Goal: Information Seeking & Learning: Learn about a topic

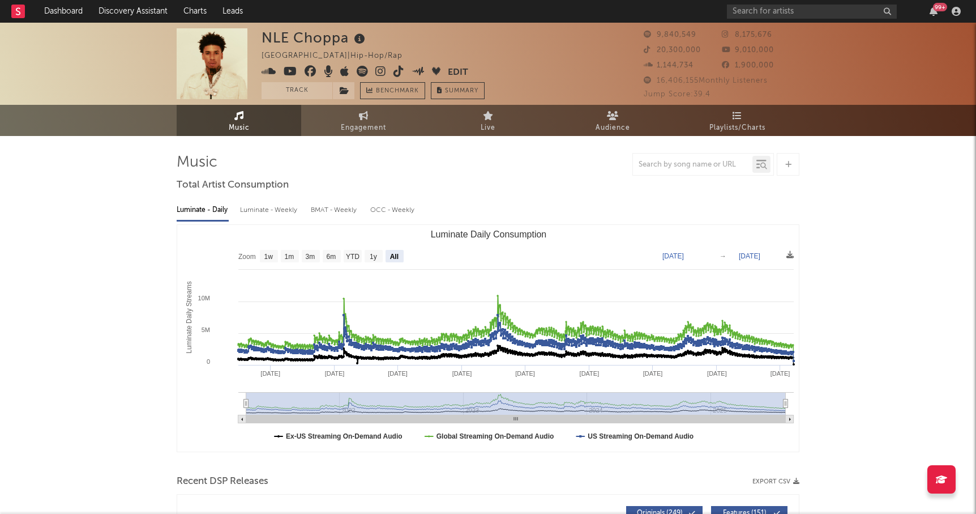
select select "All"
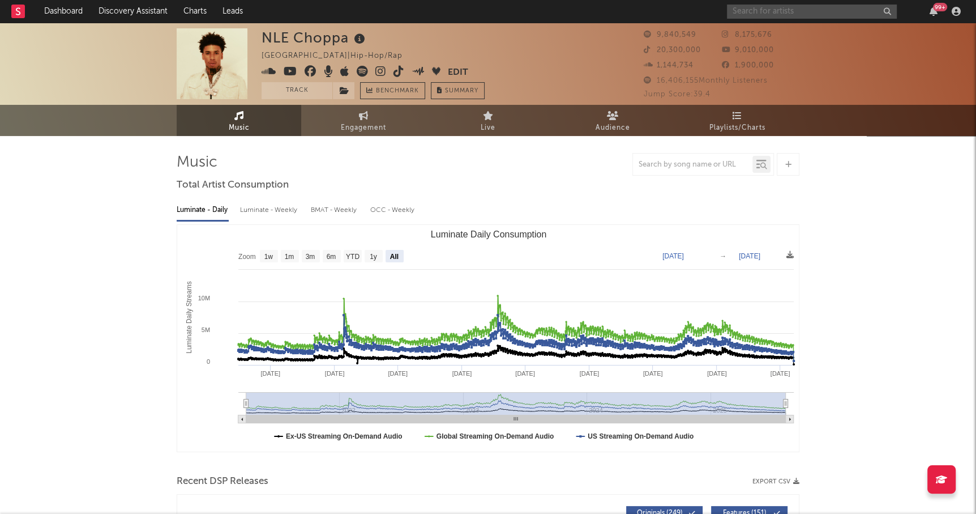
click at [771, 12] on input "text" at bounding box center [812, 12] width 170 height 14
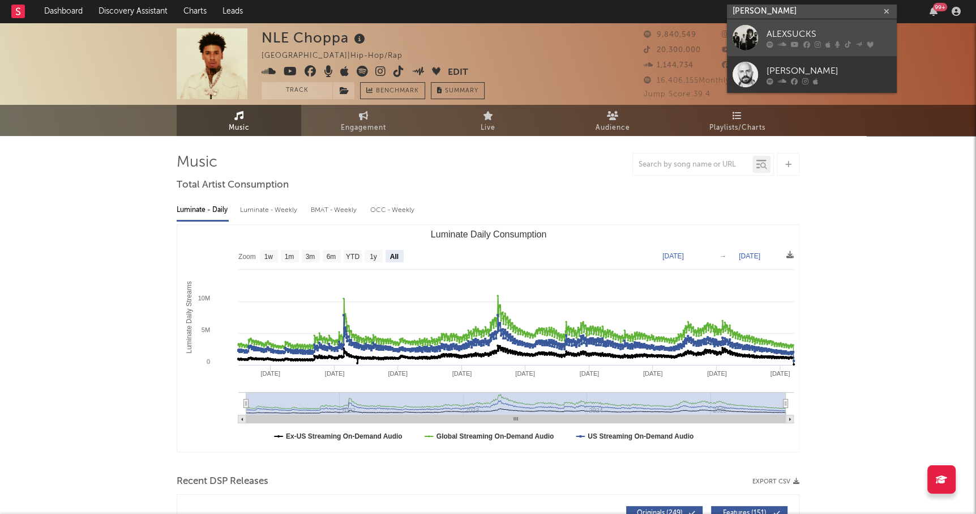
type input "[PERSON_NAME]"
click at [796, 31] on div "ALEXSUCKS" at bounding box center [829, 34] width 125 height 14
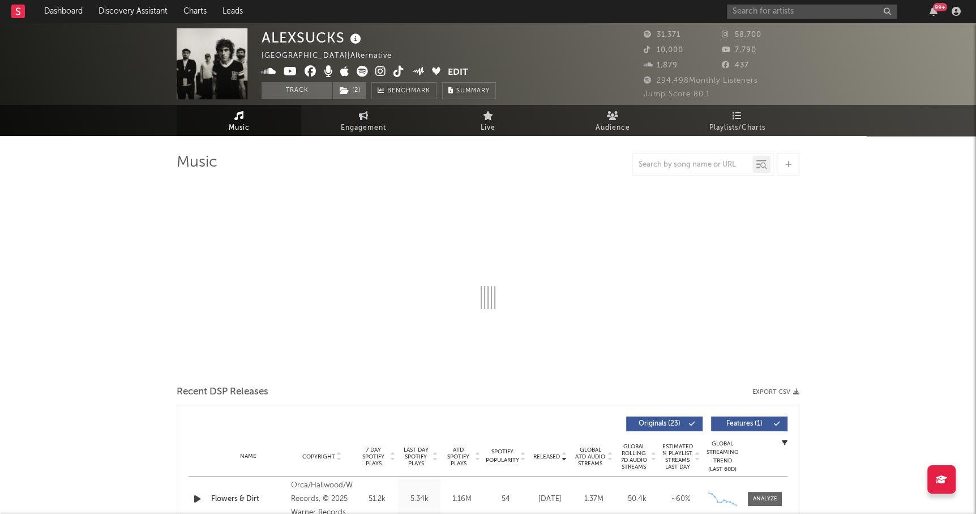
select select "6m"
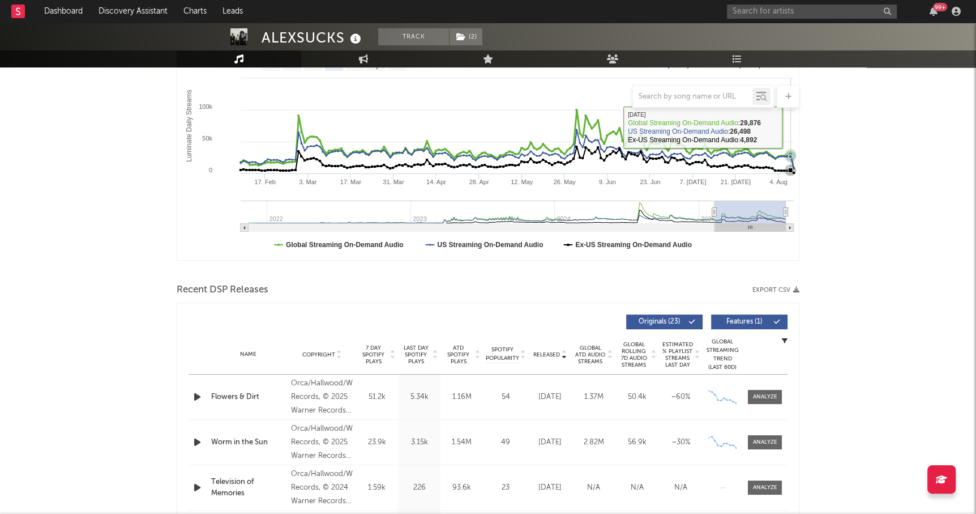
scroll to position [193, 0]
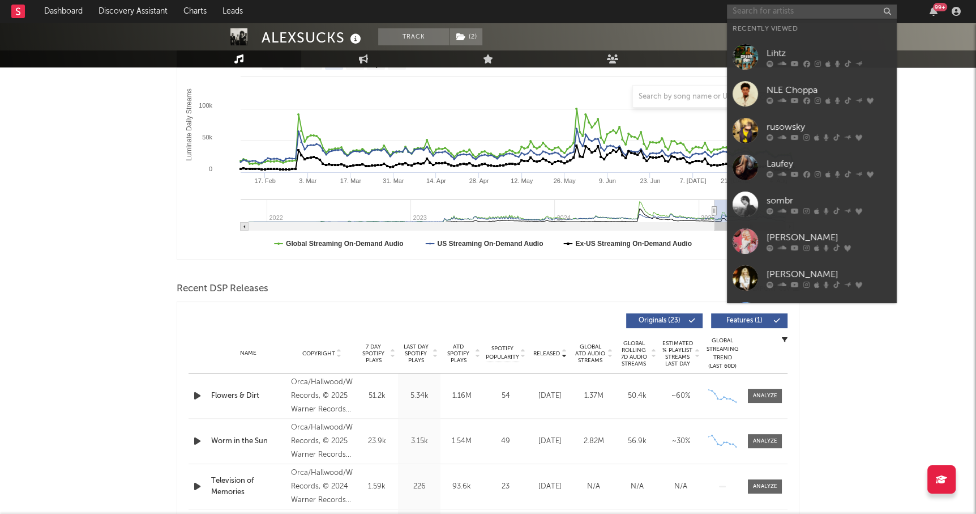
click at [739, 9] on input "text" at bounding box center [812, 12] width 170 height 14
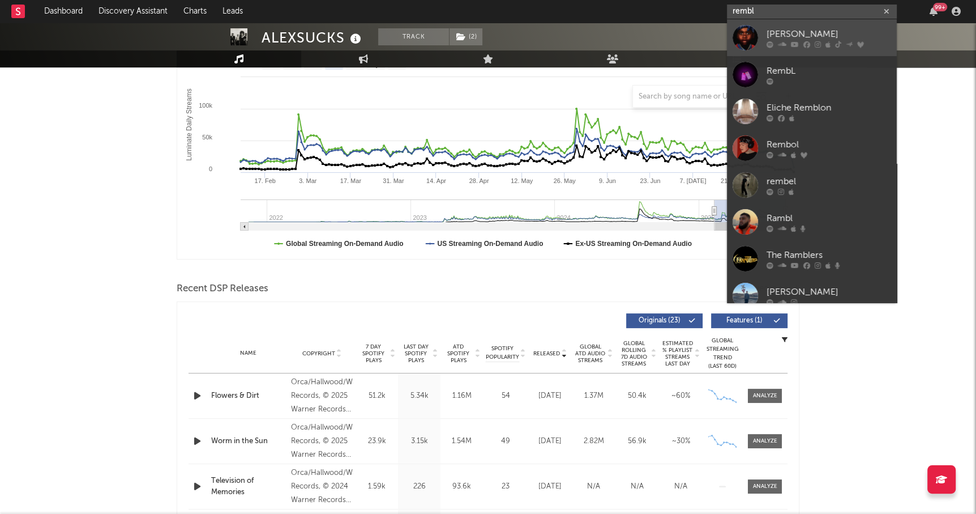
type input "rembl"
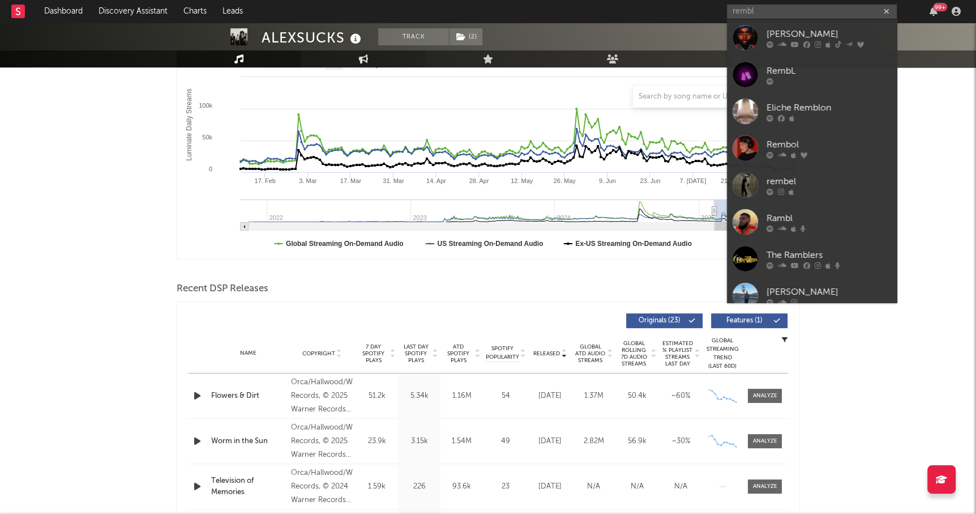
drag, startPoint x: 830, startPoint y: 29, endPoint x: 397, endPoint y: 119, distance: 442.6
click at [830, 29] on div "[PERSON_NAME]" at bounding box center [829, 34] width 125 height 14
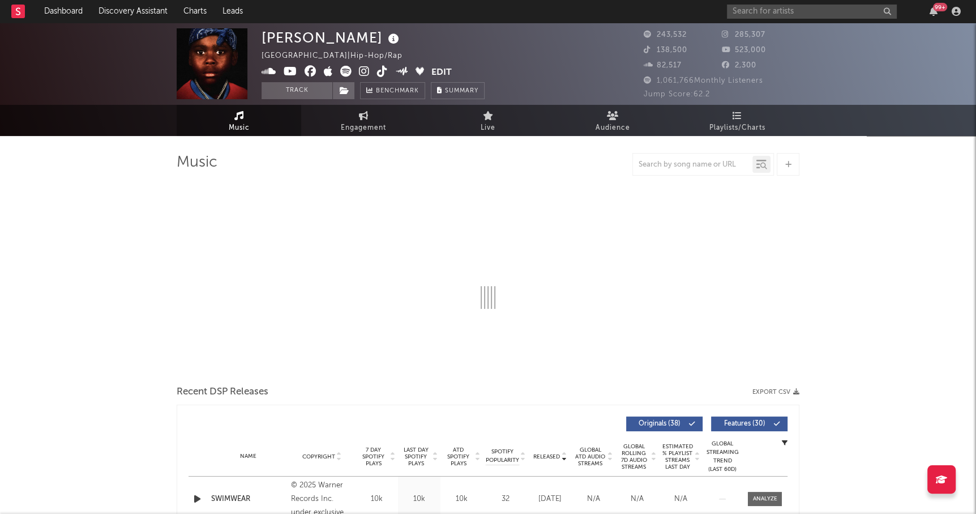
select select "6m"
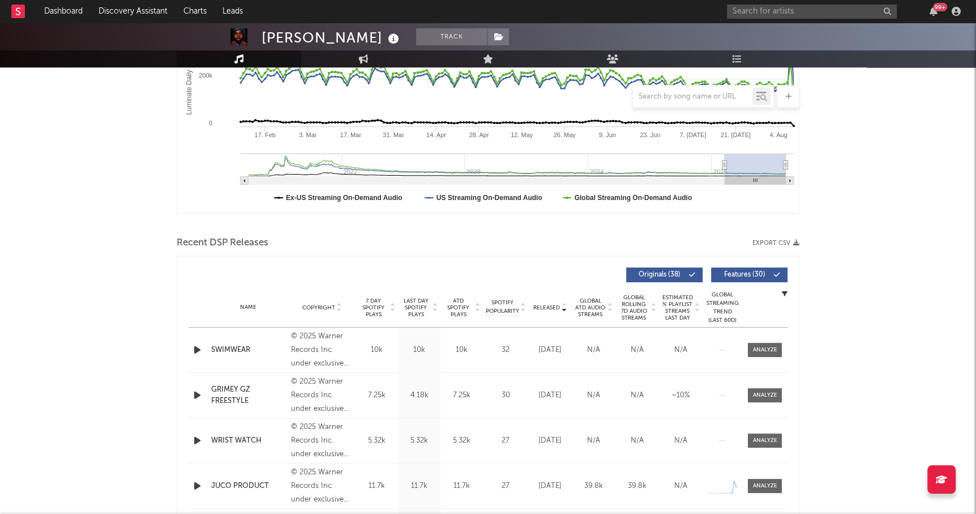
scroll to position [315, 0]
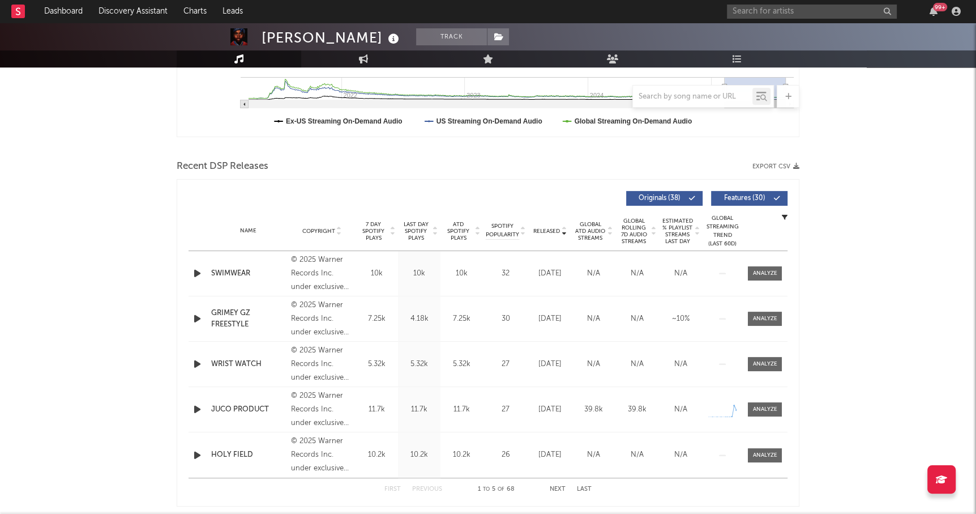
click at [408, 236] on span "Last Day Spotify Plays" at bounding box center [416, 231] width 30 height 20
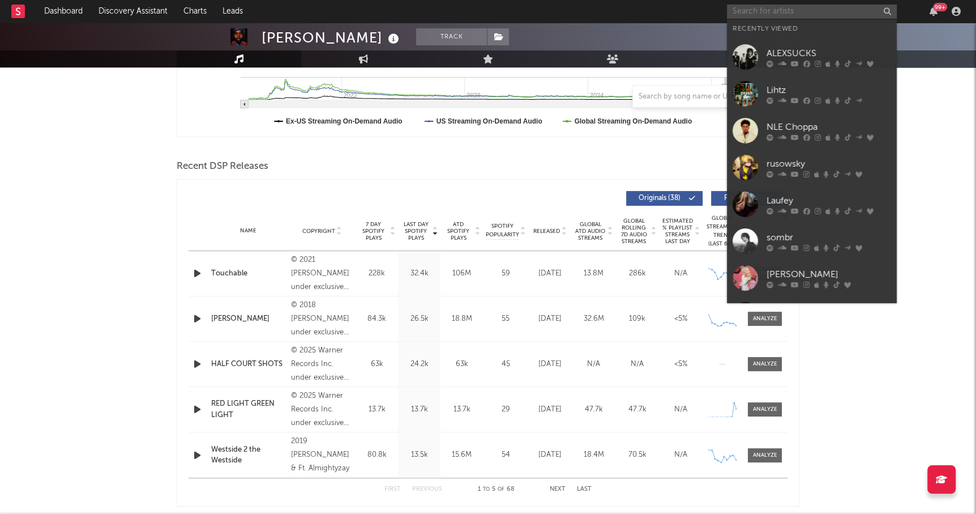
click at [755, 14] on input "text" at bounding box center [812, 12] width 170 height 14
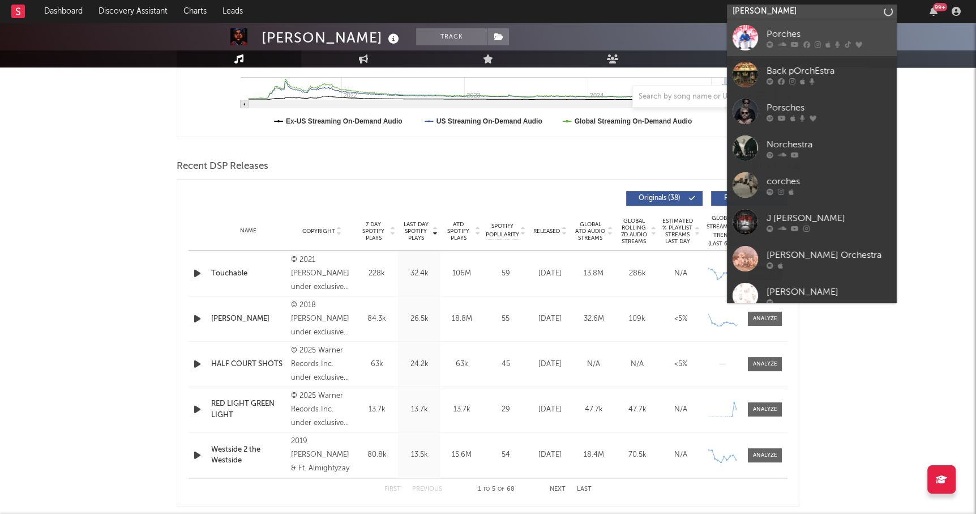
type input "[PERSON_NAME]"
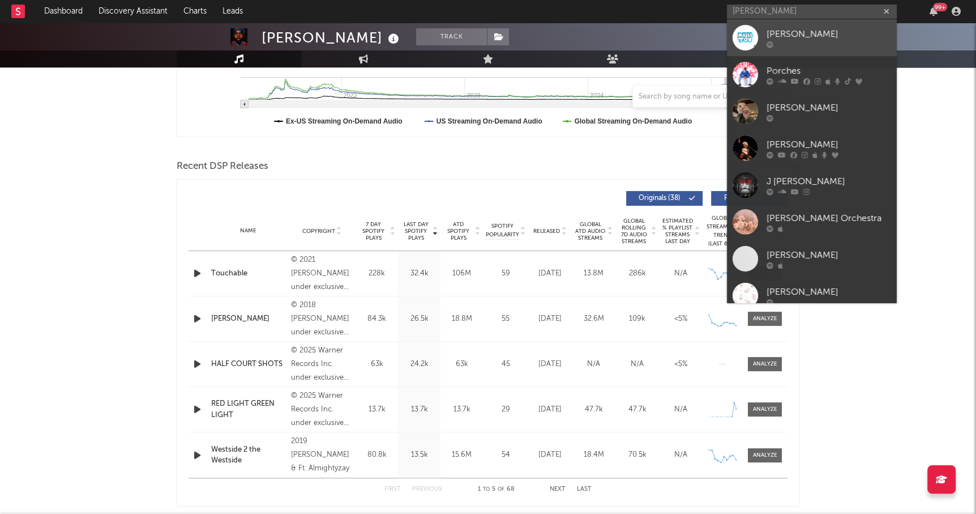
click at [782, 28] on div "[PERSON_NAME]" at bounding box center [829, 34] width 125 height 14
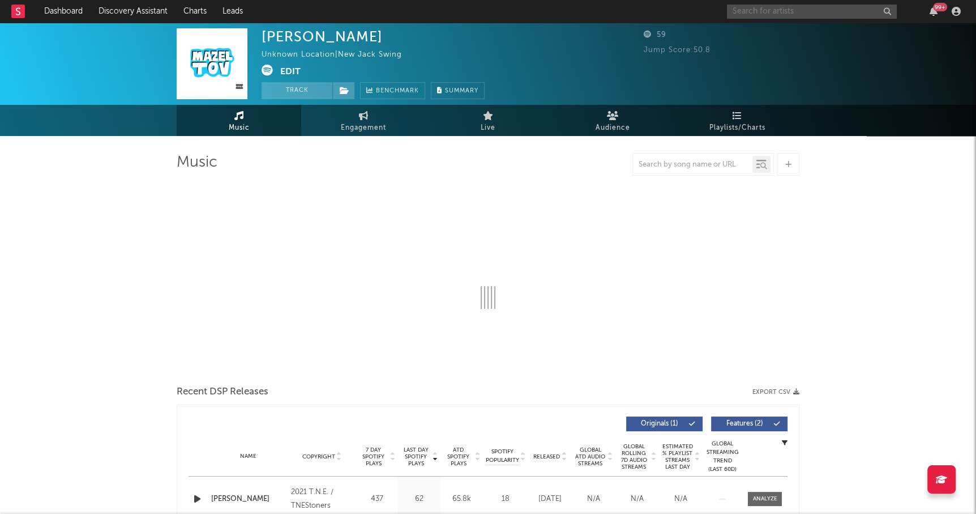
select select "6m"
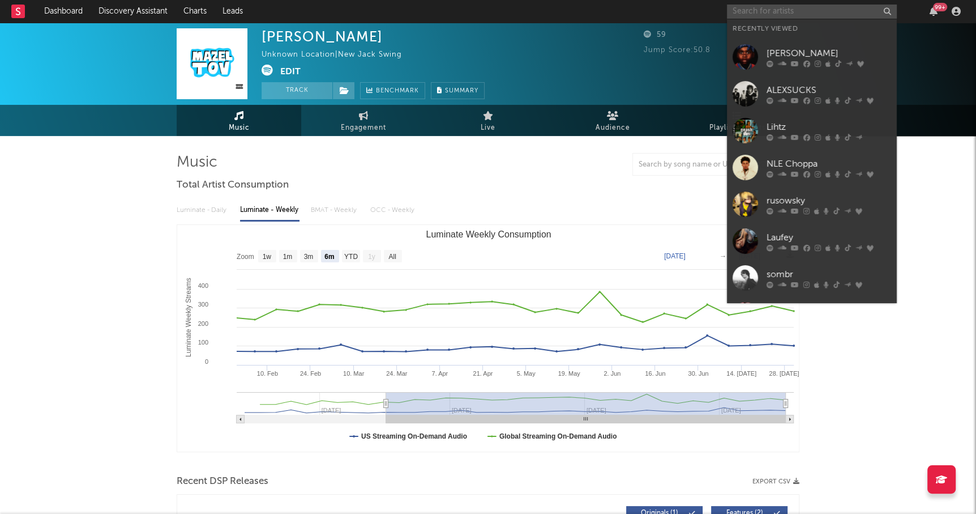
click at [782, 10] on input "text" at bounding box center [812, 12] width 170 height 14
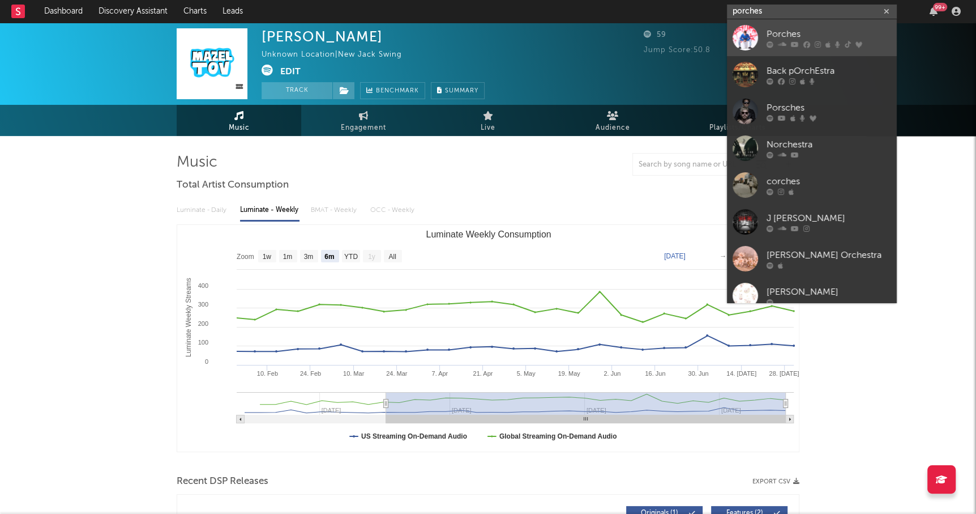
type input "porches"
click at [809, 25] on link "Porches" at bounding box center [812, 37] width 170 height 37
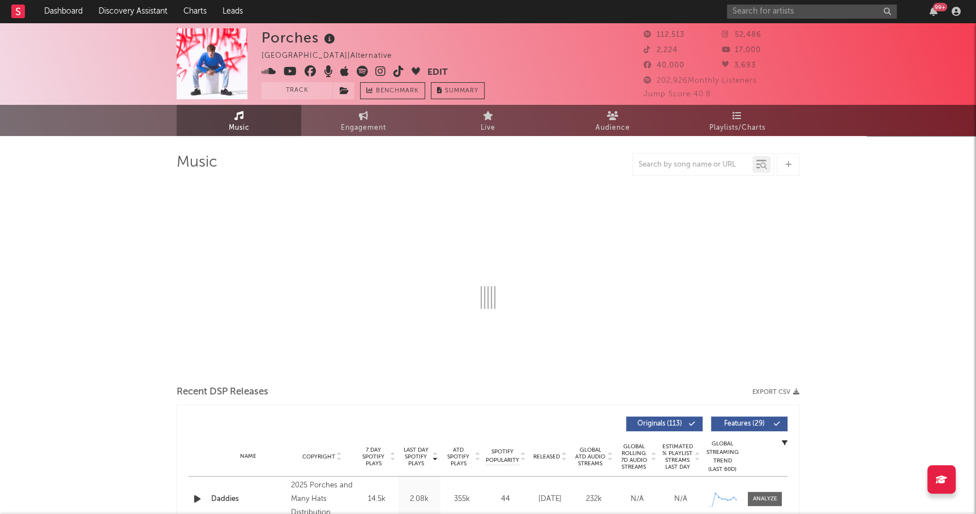
select select "6m"
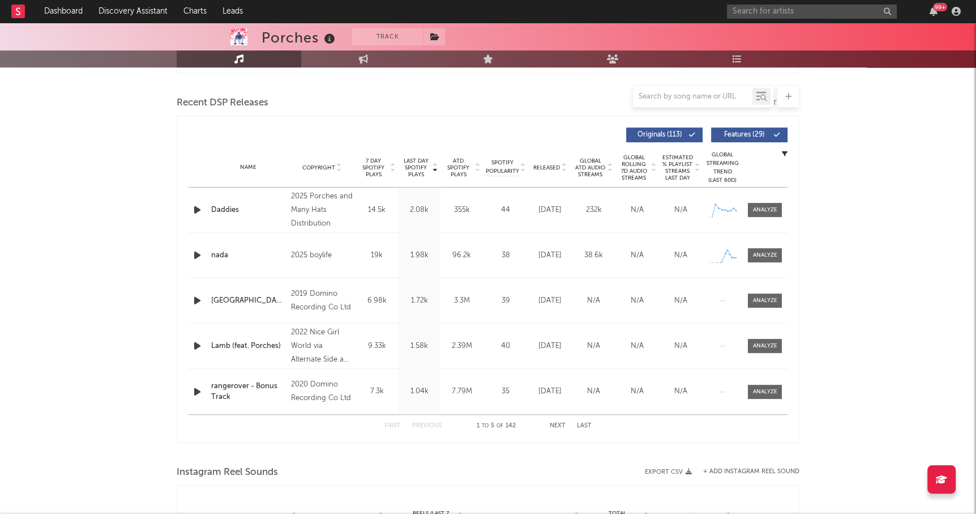
scroll to position [380, 0]
